Goal: Task Accomplishment & Management: Complete application form

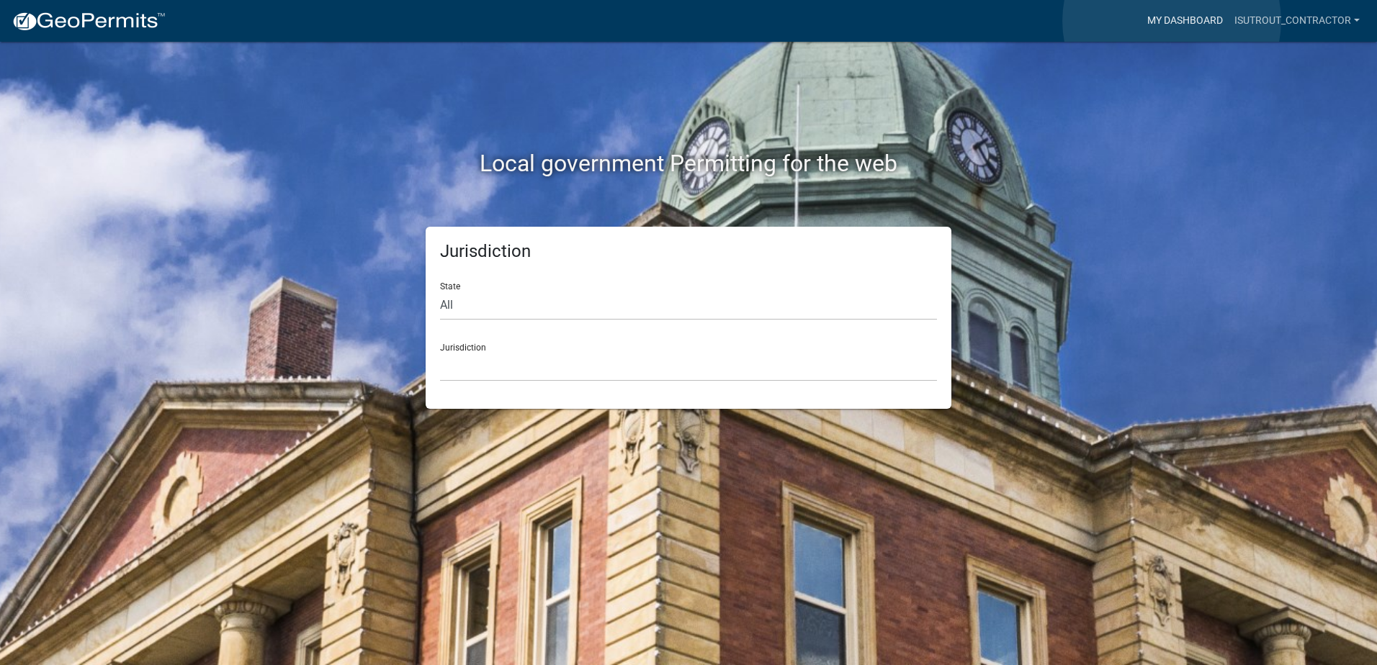
click at [1172, 21] on link "My Dashboard" at bounding box center [1184, 20] width 87 height 27
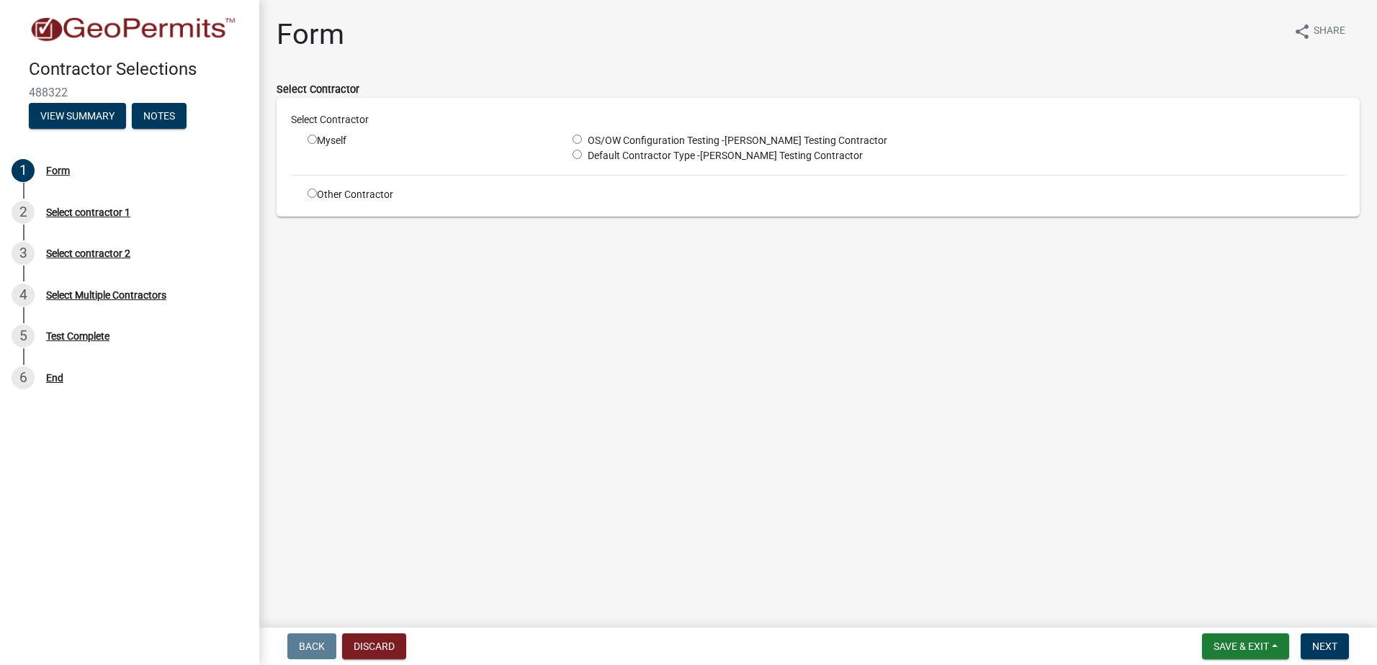
click at [575, 153] on input "radio" at bounding box center [576, 154] width 9 height 9
radio input "true"
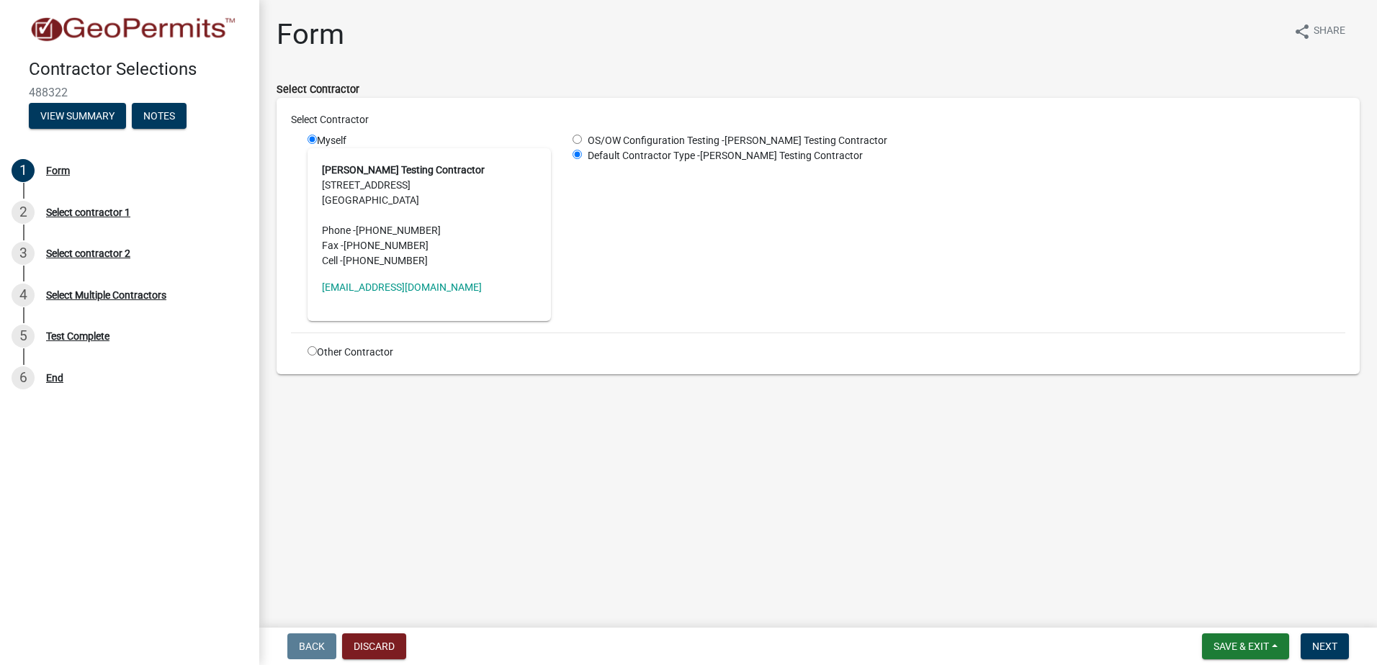
click at [579, 143] on input "radio" at bounding box center [576, 139] width 9 height 9
radio input "true"
radio input "false"
click at [544, 132] on div "Select Contractor" at bounding box center [818, 122] width 1076 height 21
click at [312, 351] on input "radio" at bounding box center [311, 350] width 9 height 9
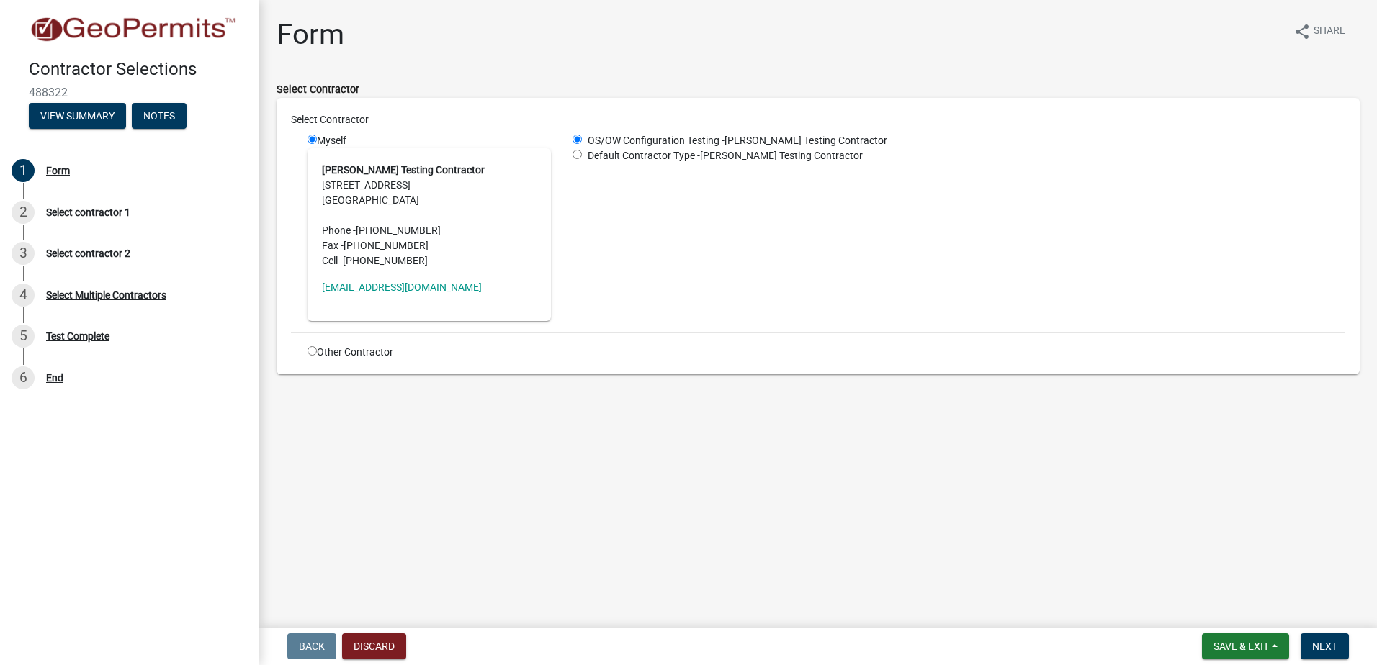
radio input "true"
radio input "false"
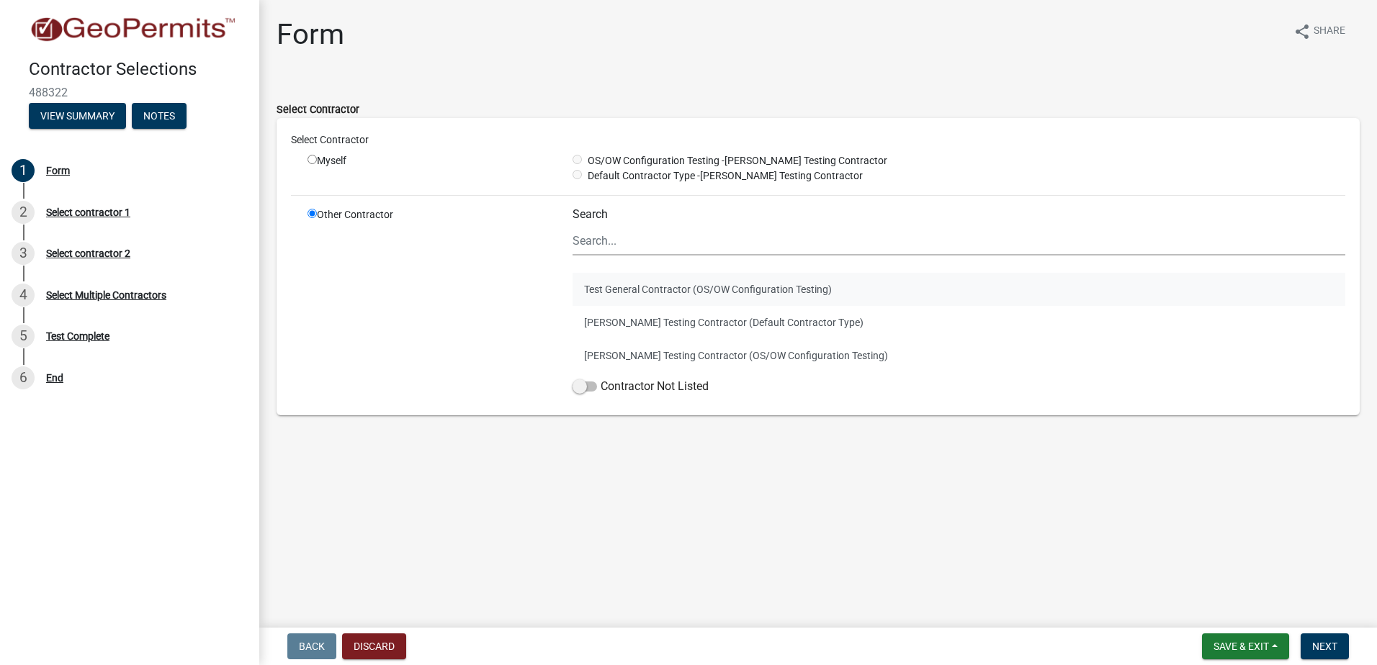
click at [626, 289] on button "Test General Contractor (OS/OW Configuration Testing)" at bounding box center [958, 289] width 773 height 33
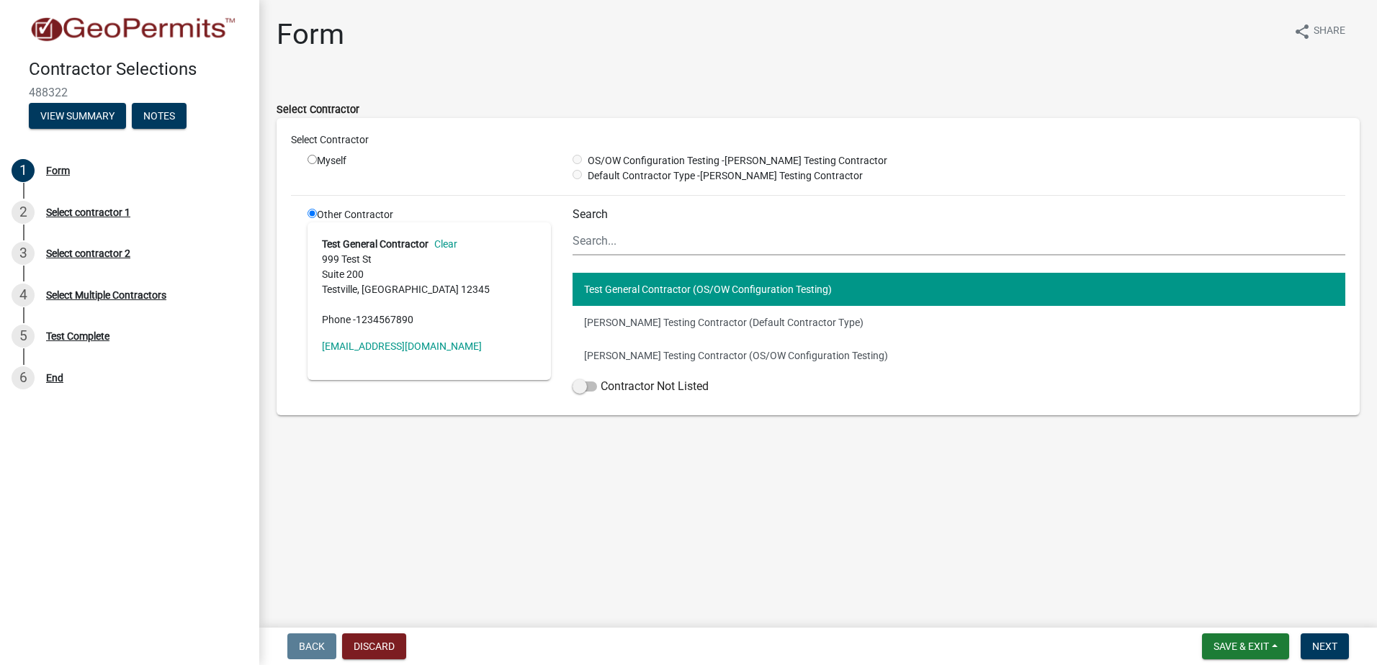
click at [309, 156] on input "radio" at bounding box center [311, 159] width 9 height 9
radio input "true"
radio input "false"
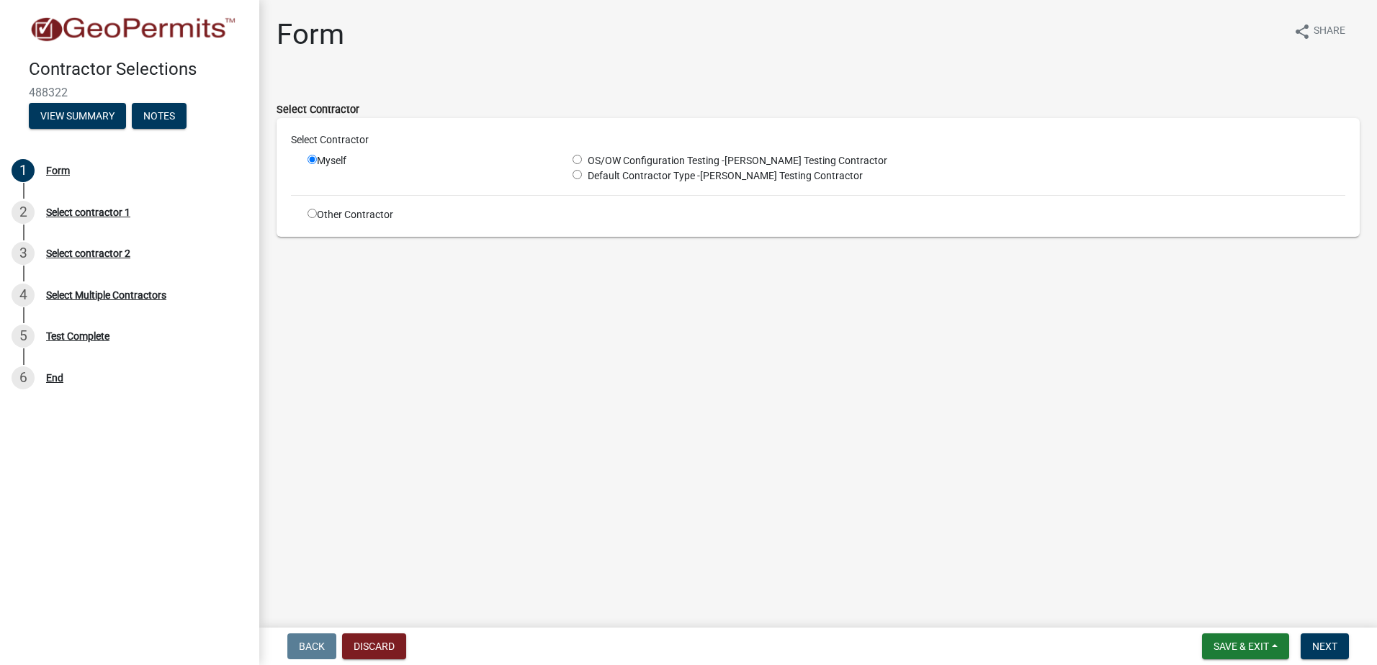
click at [471, 150] on div "Select Contractor" at bounding box center [818, 142] width 1076 height 21
click at [577, 156] on input "radio" at bounding box center [576, 159] width 9 height 9
radio input "true"
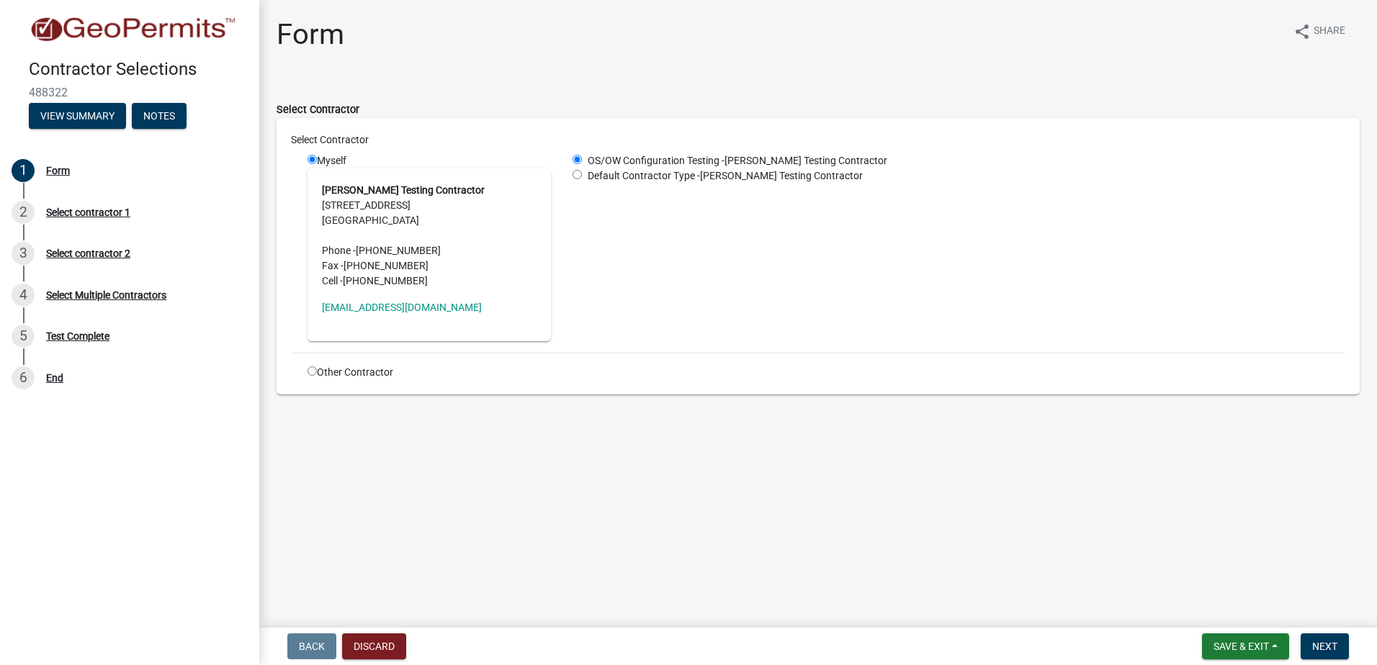
click at [578, 173] on input "radio" at bounding box center [576, 174] width 9 height 9
radio input "true"
radio input "false"
drag, startPoint x: 606, startPoint y: 239, endPoint x: 618, endPoint y: 261, distance: 25.1
click at [611, 246] on div "OS/OW Configuration Testing - Tracy Testing Contractor Default Contractor Type …" at bounding box center [959, 247] width 794 height 188
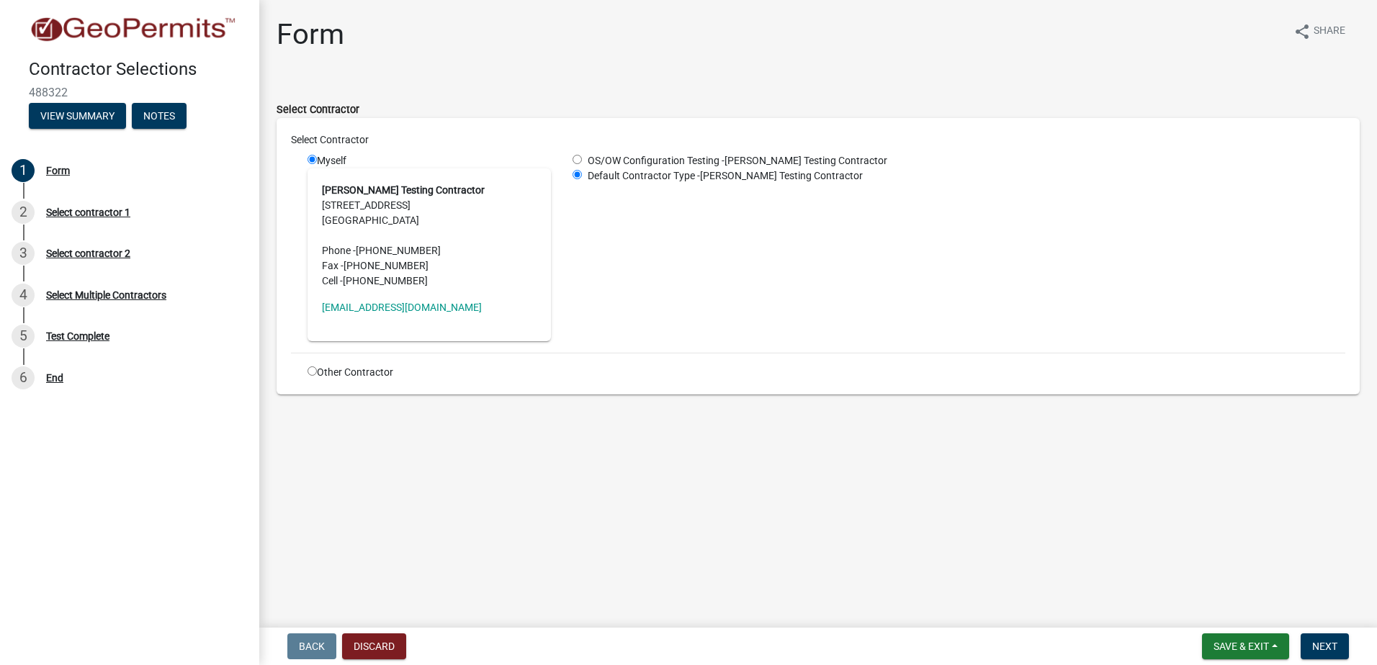
click at [629, 419] on main "Form share Share Select Contractor Select Contractor Myself Tracy Testing Contr…" at bounding box center [818, 311] width 1118 height 622
click at [449, 42] on div "Form share Share" at bounding box center [818, 40] width 1083 height 46
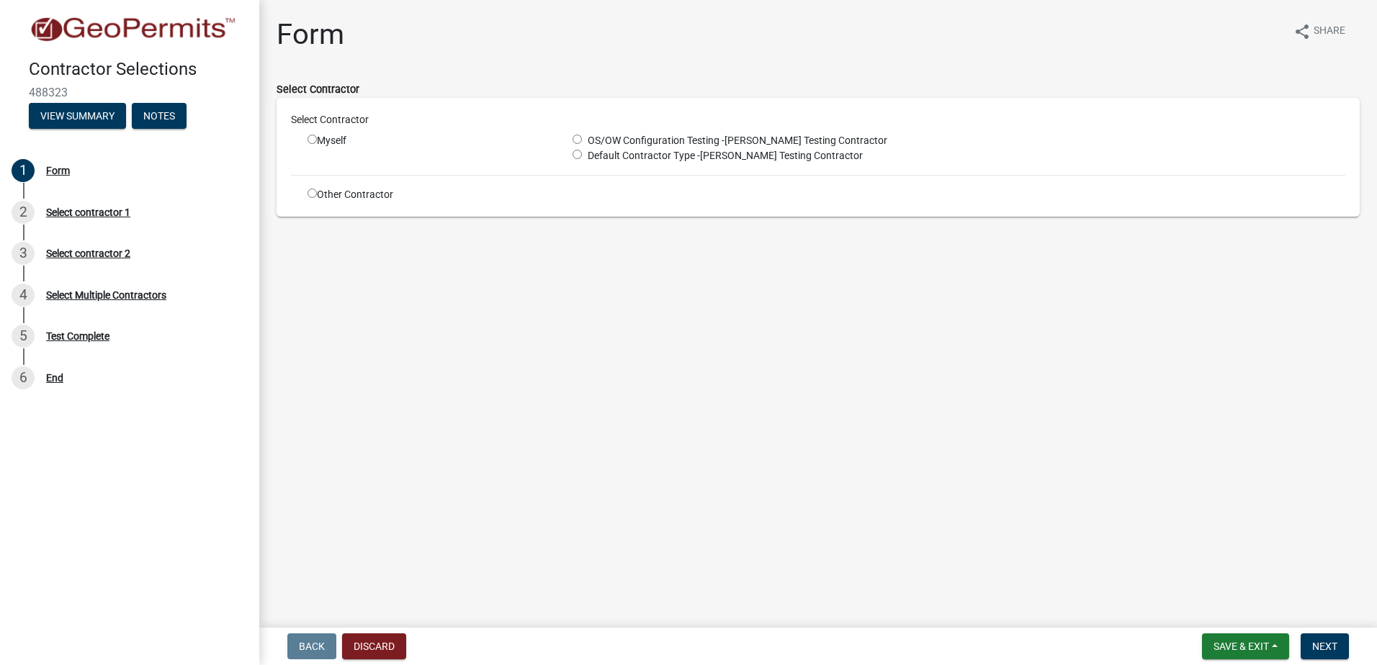
click at [382, 310] on main "Form share Share Select Contractor Select Contractor Myself OS/OW Configuration…" at bounding box center [818, 311] width 1118 height 622
click at [312, 140] on input "radio" at bounding box center [311, 139] width 9 height 9
radio input "true"
click at [589, 339] on main "Form share Share Select Contractor Select Contractor Myself OS/OW Configuration…" at bounding box center [818, 311] width 1118 height 622
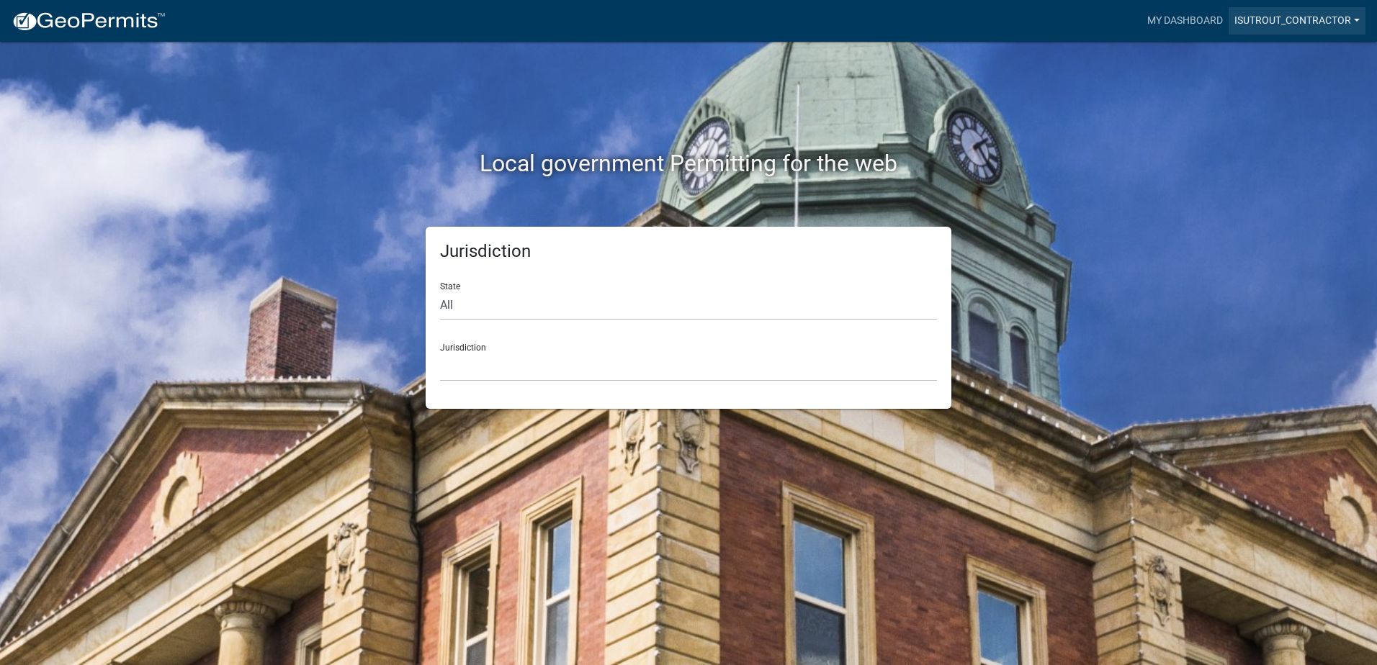
click at [1264, 20] on link "isutrout_contractor" at bounding box center [1296, 20] width 137 height 27
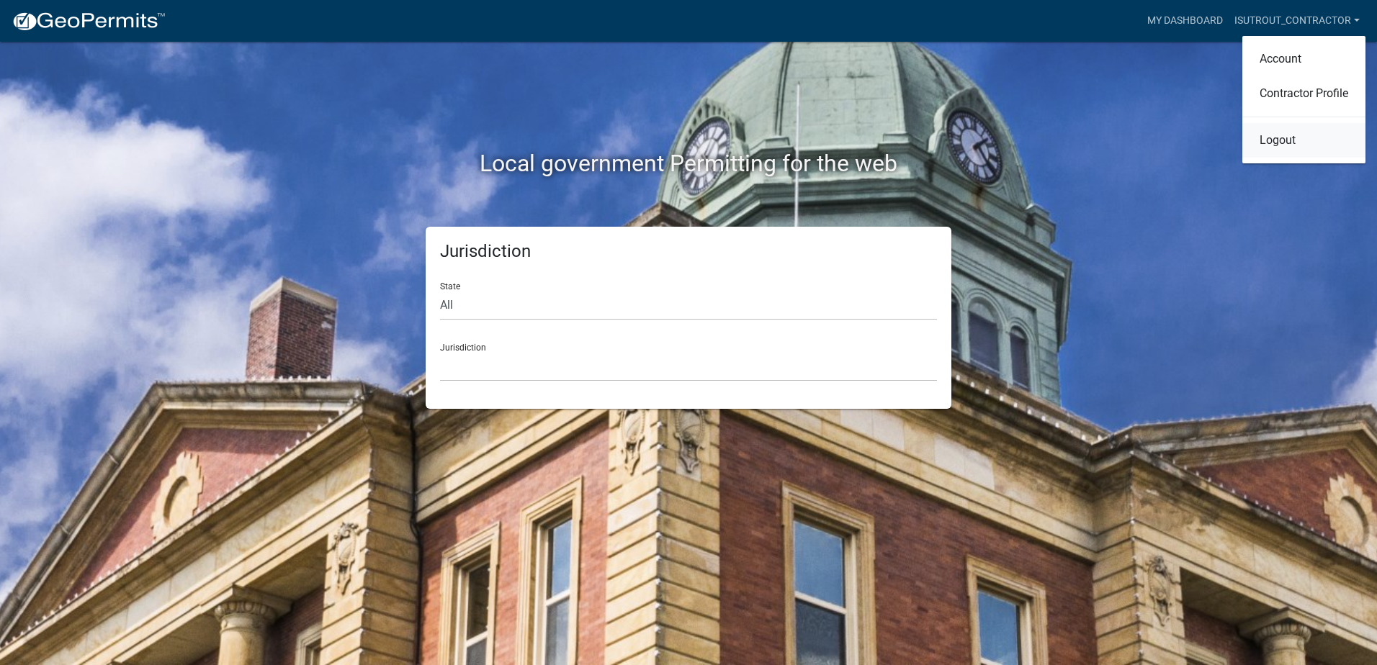
click at [1282, 140] on link "Logout" at bounding box center [1303, 140] width 123 height 35
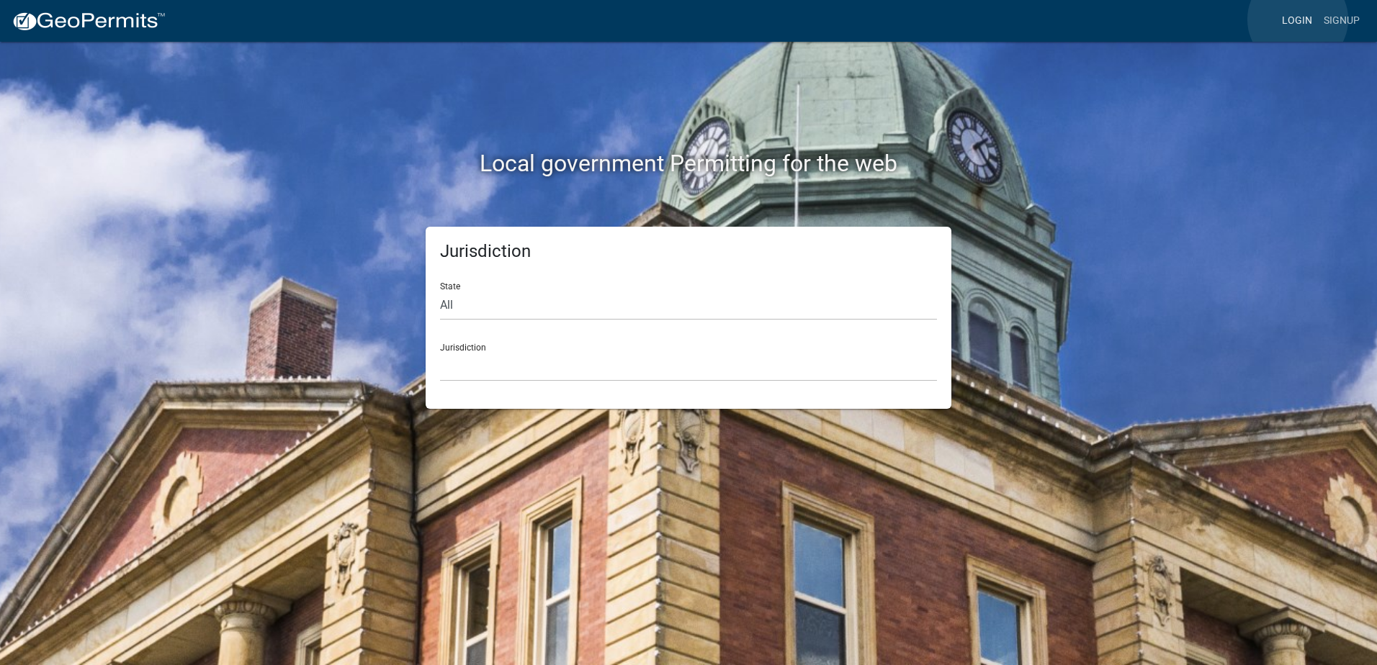
click at [1298, 21] on link "Login" at bounding box center [1297, 20] width 42 height 27
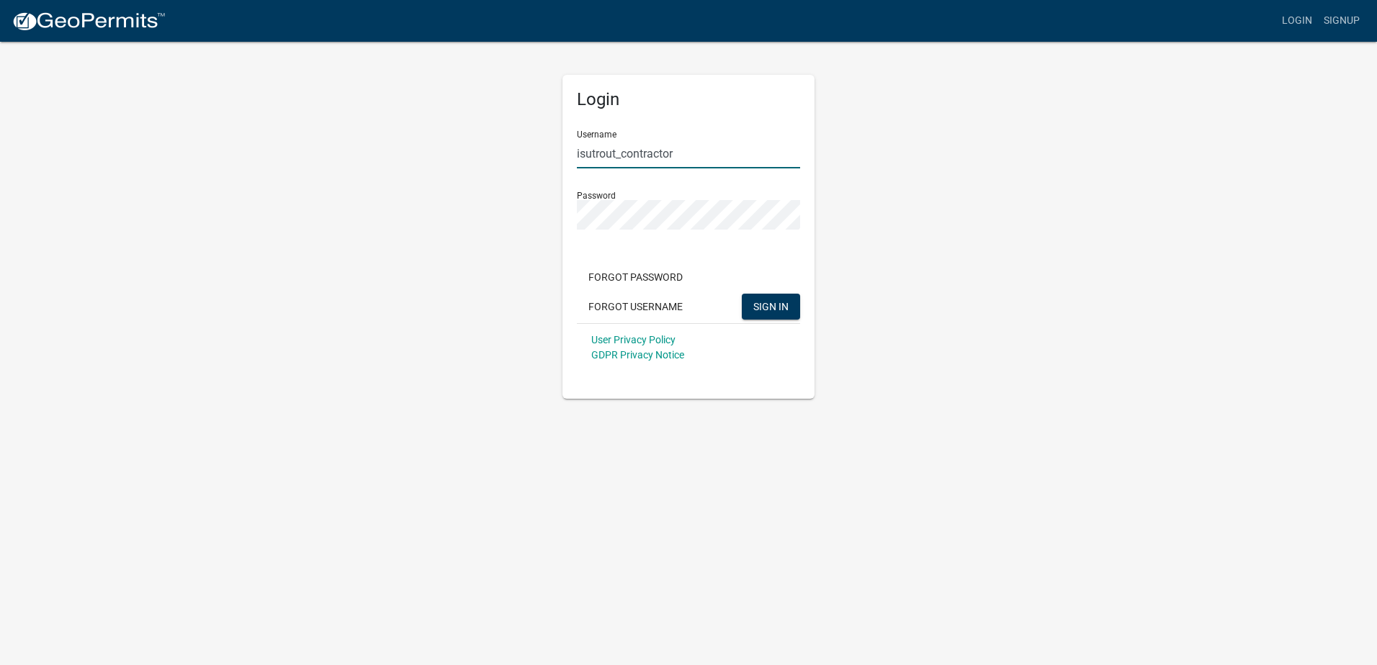
click at [706, 158] on input "isutrout_contractor" at bounding box center [688, 154] width 223 height 30
type input "Tracy Troutner Dodge"
click at [770, 309] on span "SIGN IN" at bounding box center [770, 306] width 35 height 12
